Goal: Check status: Check status

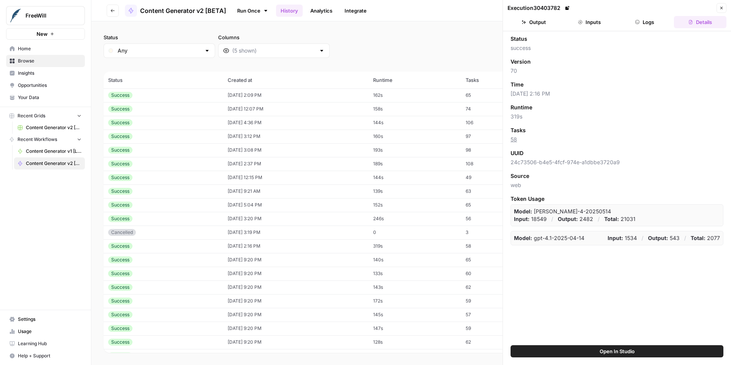
click at [724, 6] on button "Close" at bounding box center [722, 8] width 10 height 10
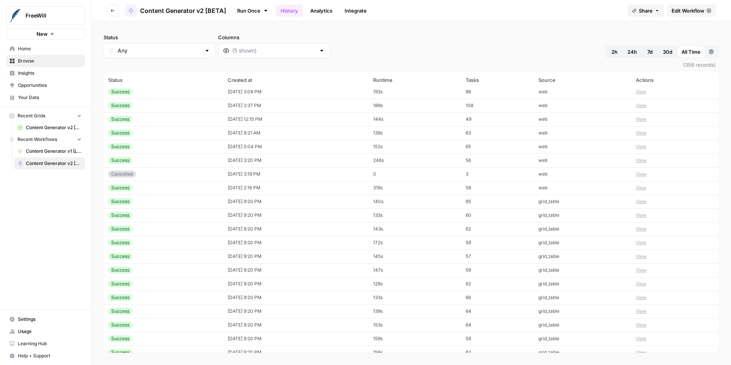
scroll to position [151, 0]
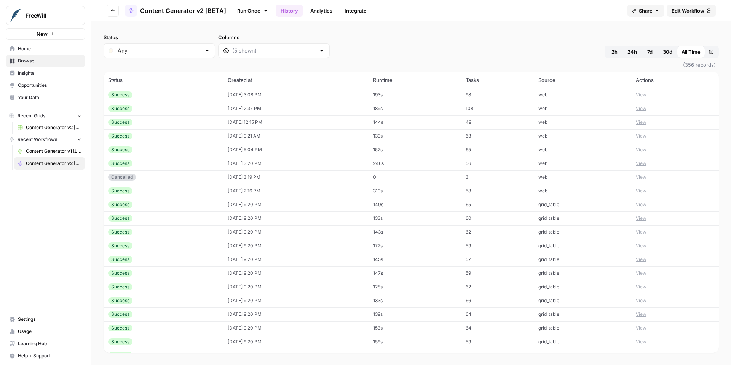
click at [647, 191] on button "View" at bounding box center [641, 190] width 11 height 7
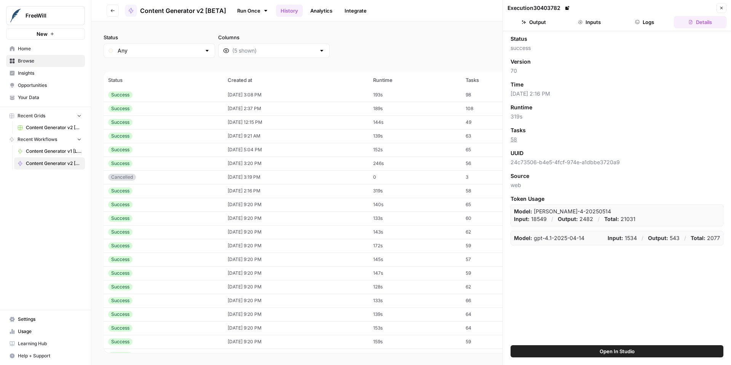
click at [542, 25] on button "Output" at bounding box center [534, 22] width 53 height 12
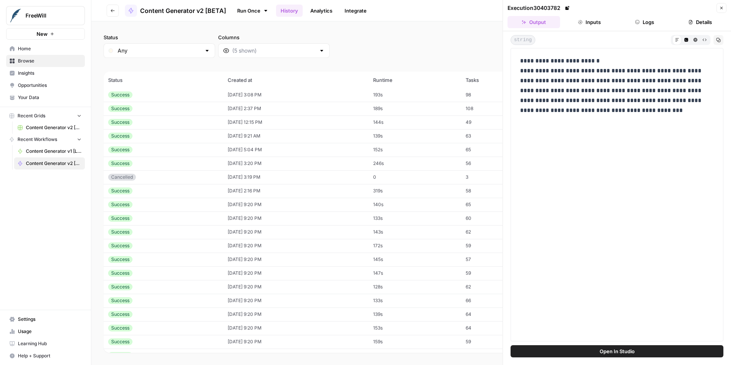
click at [590, 22] on button "Inputs" at bounding box center [589, 22] width 53 height 12
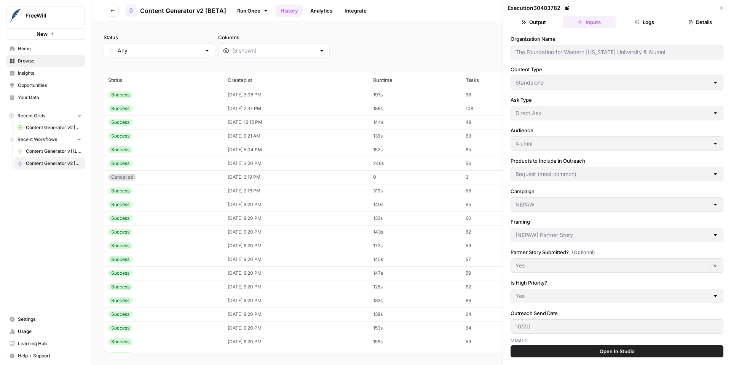
click at [720, 12] on button "Close" at bounding box center [722, 8] width 10 height 10
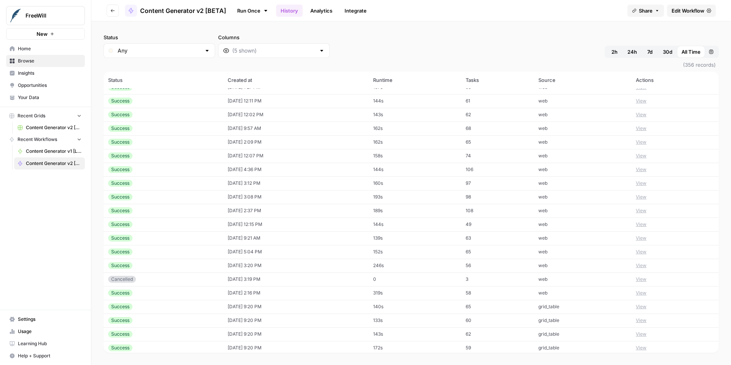
scroll to position [119, 0]
click at [647, 195] on button "View" at bounding box center [641, 195] width 11 height 7
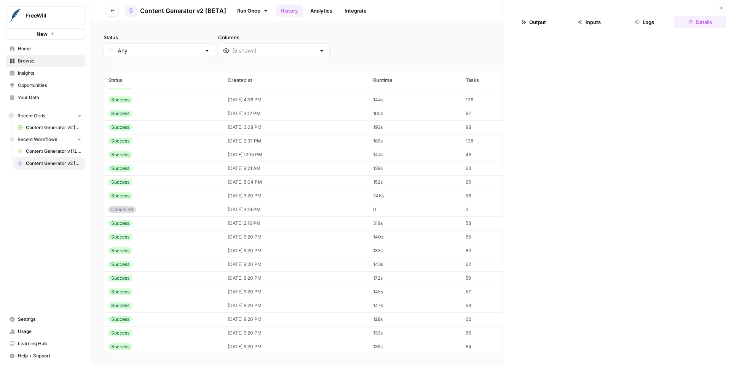
click at [540, 23] on button "Output" at bounding box center [534, 22] width 53 height 12
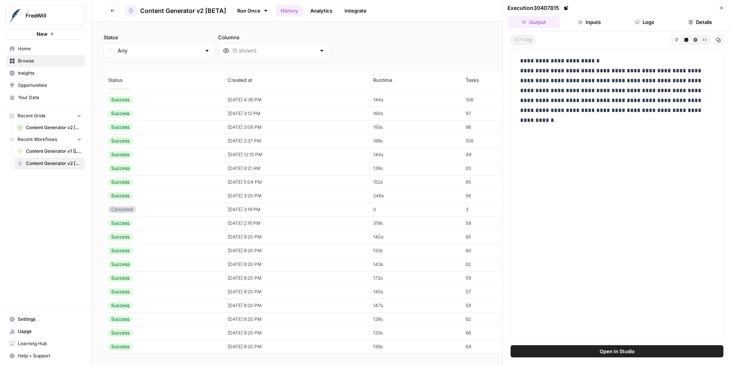
click at [588, 20] on button "Inputs" at bounding box center [589, 22] width 53 height 12
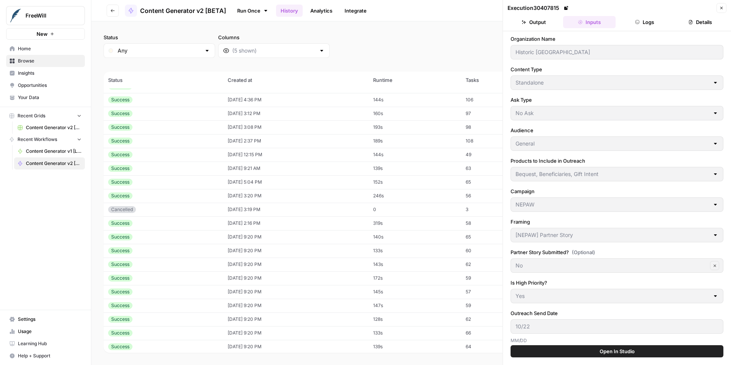
click at [725, 9] on button "Close" at bounding box center [722, 8] width 10 height 10
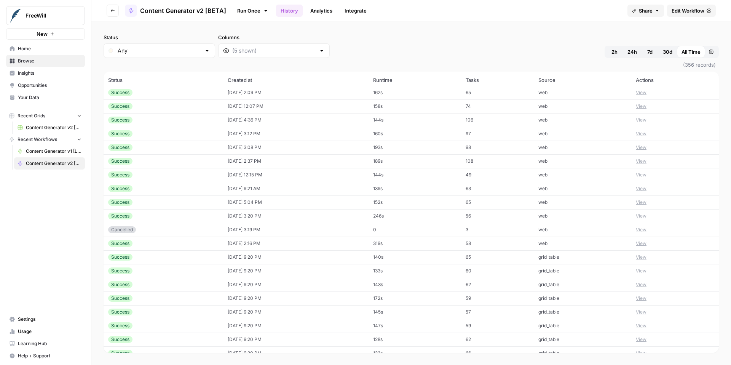
scroll to position [100, 0]
